Goal: Navigation & Orientation: Understand site structure

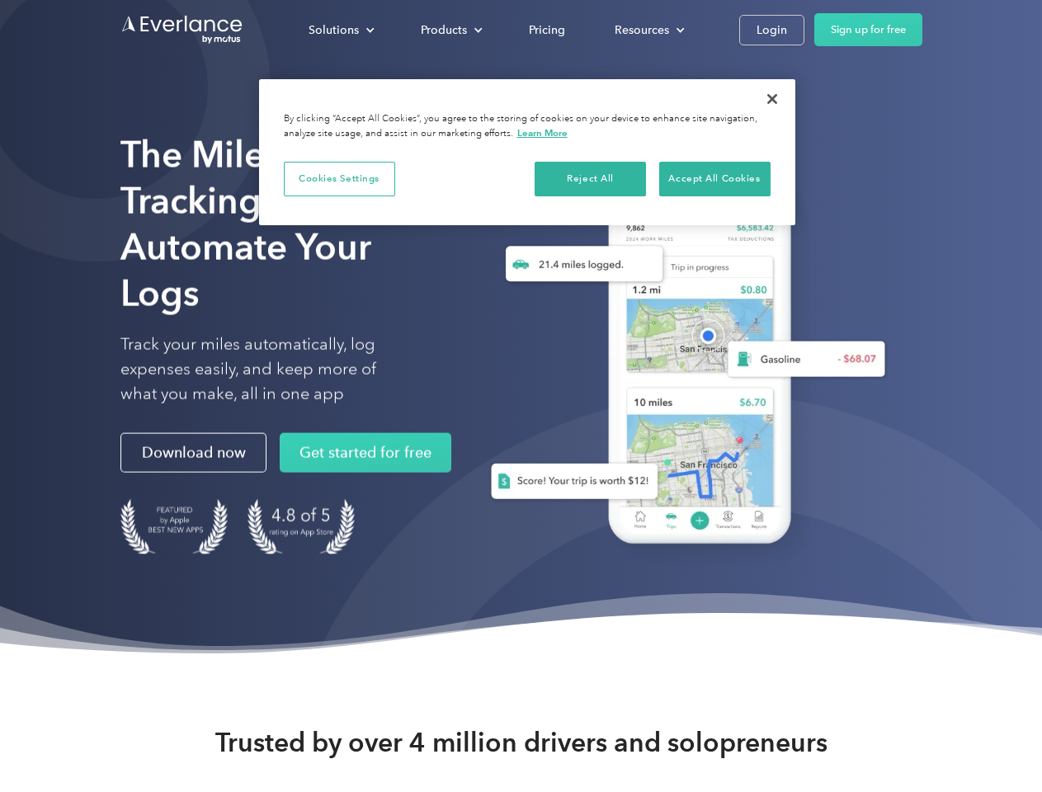
click at [341, 30] on div "Solutions" at bounding box center [334, 30] width 50 height 21
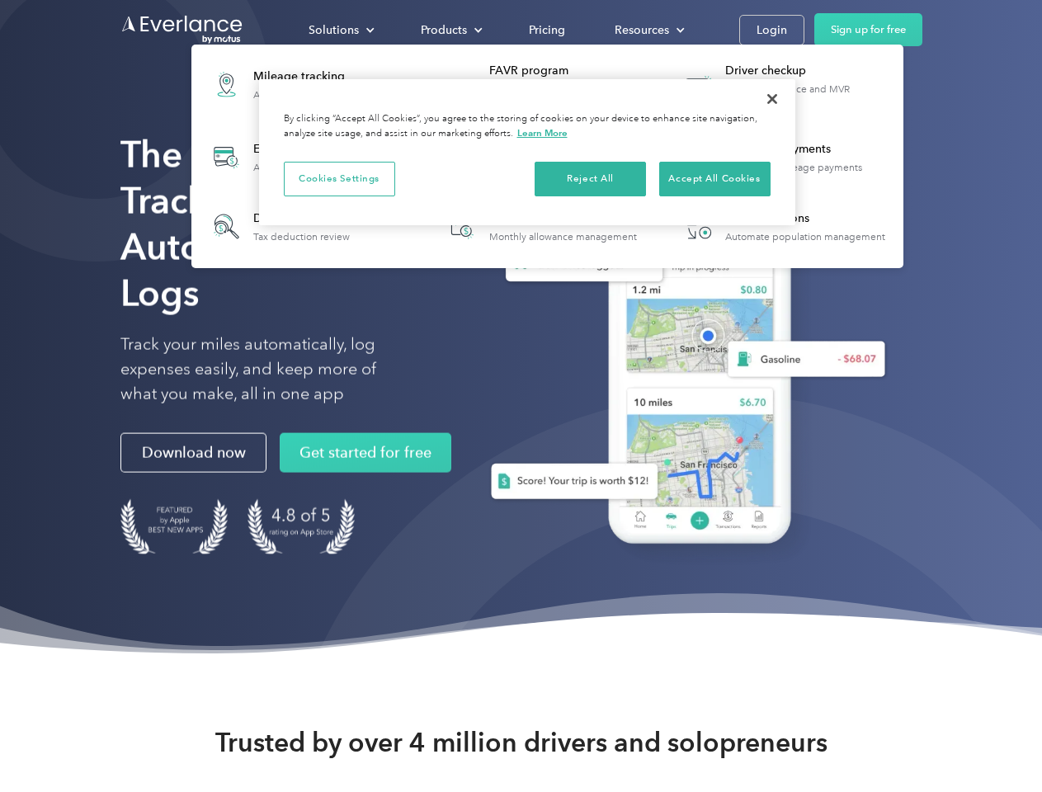
click at [450, 30] on div "Products" at bounding box center [444, 30] width 46 height 21
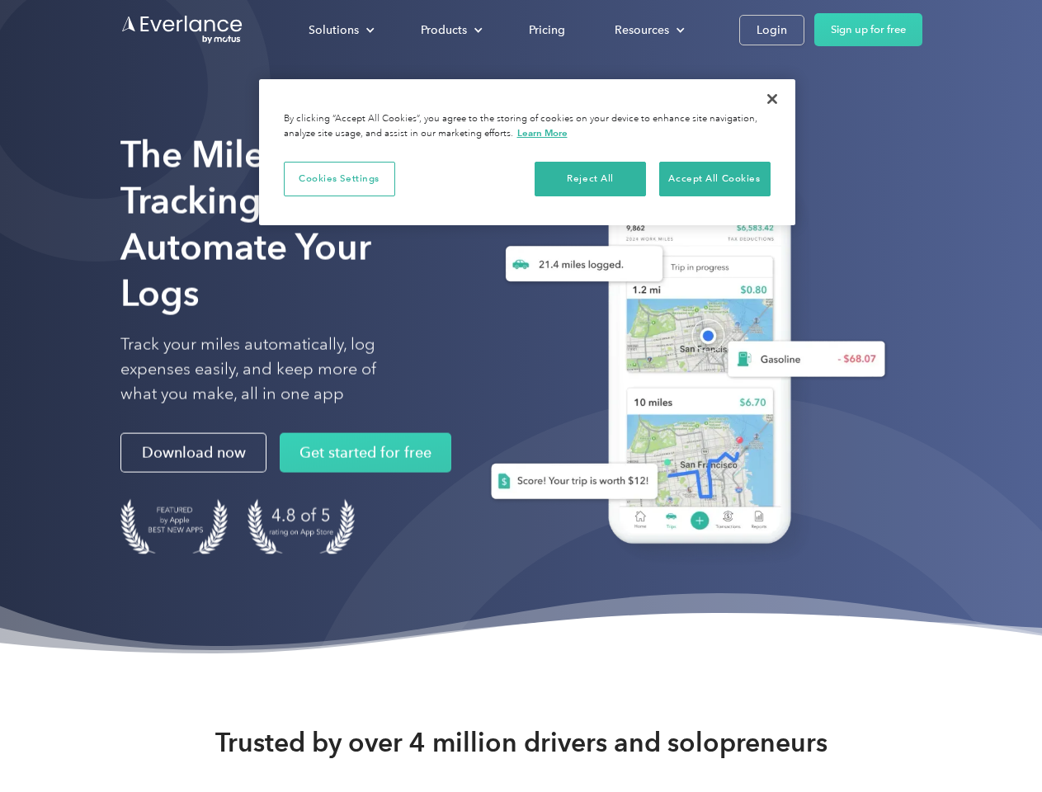
click at [648, 30] on div "Resources" at bounding box center [642, 30] width 54 height 21
click at [339, 178] on button "Cookies Settings" at bounding box center [339, 179] width 111 height 35
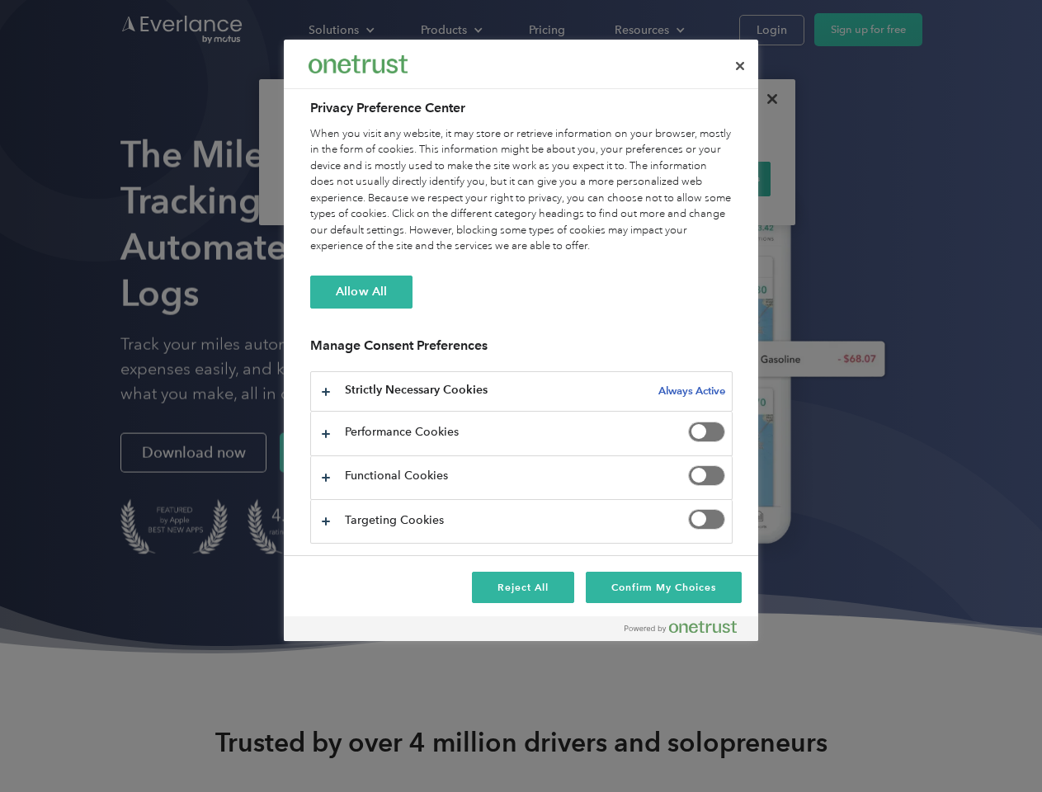
click at [591, 178] on div "When you visit any website, it may store or retrieve information on your browse…" at bounding box center [521, 190] width 423 height 129
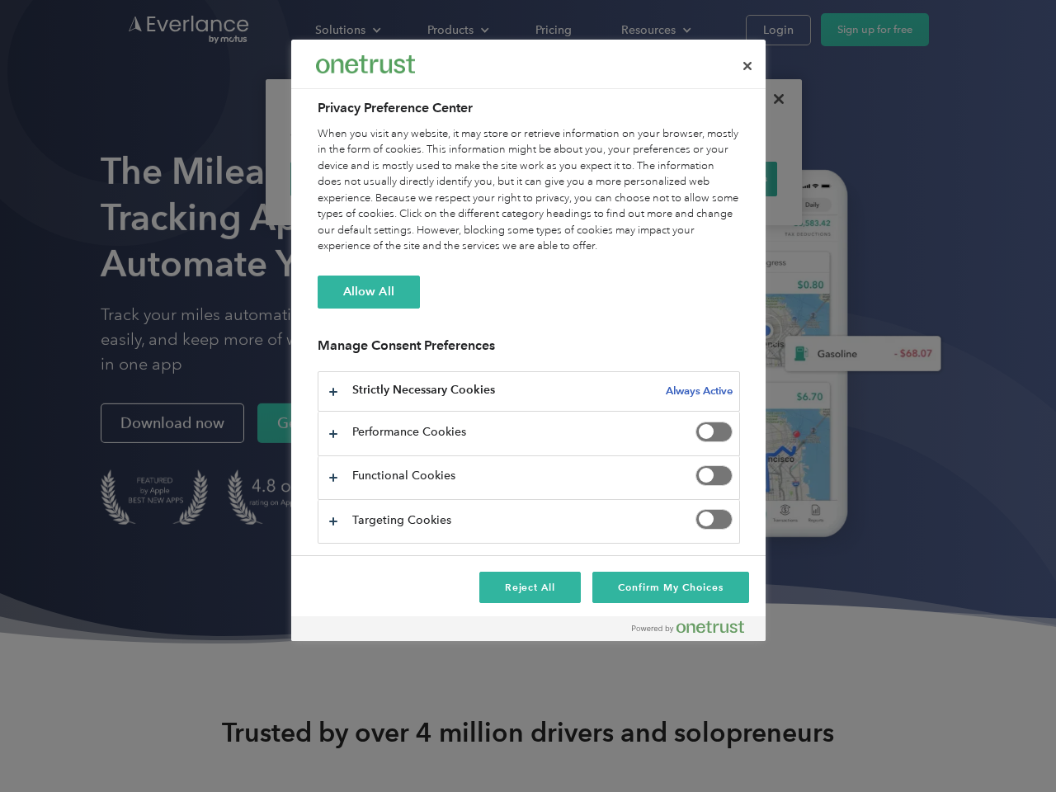
click at [715, 178] on div "When you visit any website, it may store or retrieve information on your browse…" at bounding box center [529, 190] width 423 height 129
click at [772, 99] on div at bounding box center [528, 396] width 1056 height 792
